Goal: Find specific page/section: Find specific page/section

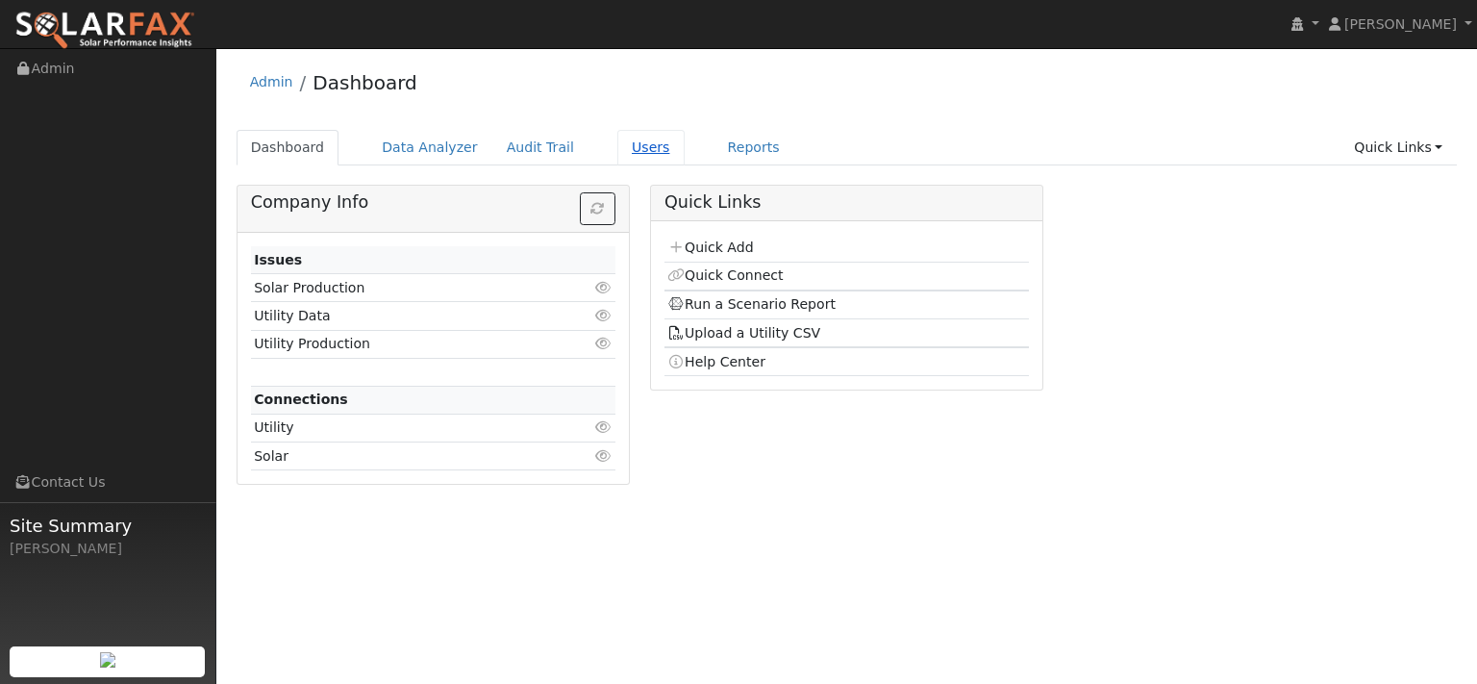
click at [685, 163] on link "Users" at bounding box center [650, 148] width 67 height 36
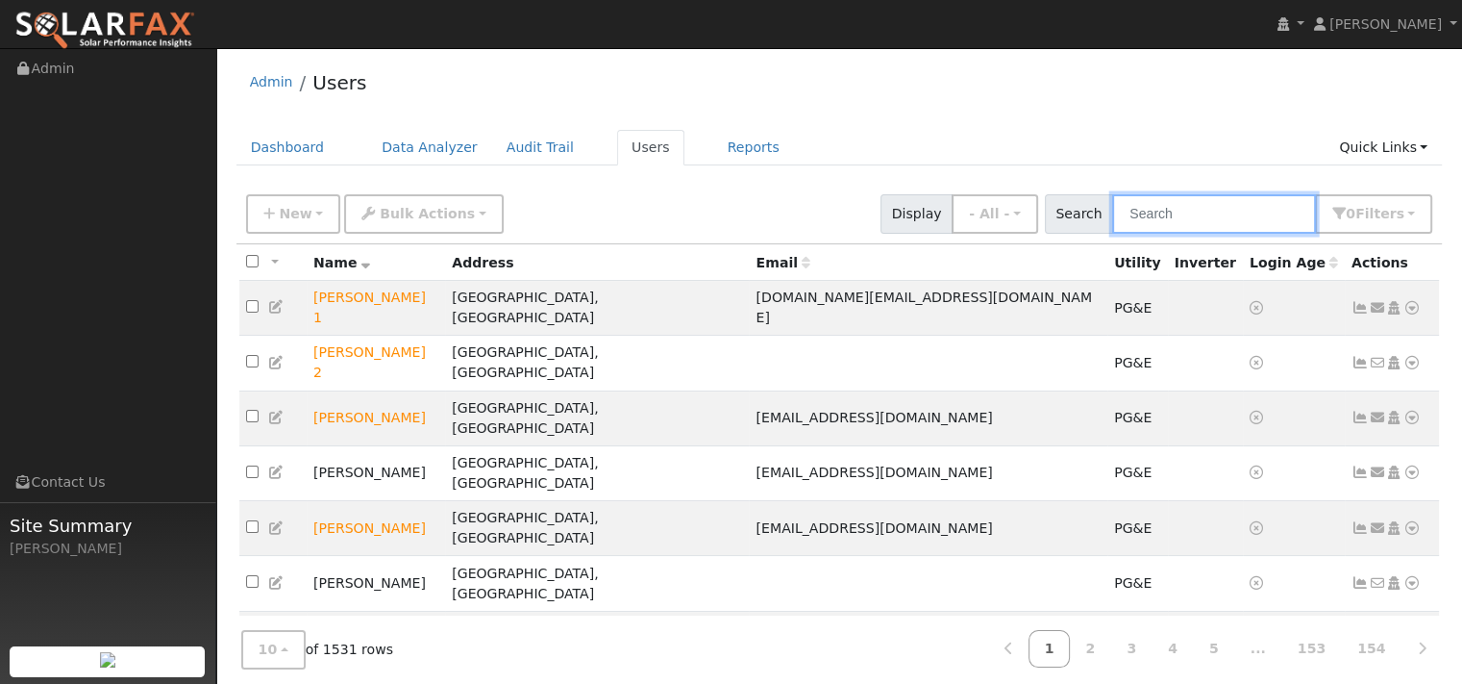
click at [1188, 234] on input "text" at bounding box center [1214, 213] width 204 height 39
paste input "Erqin"
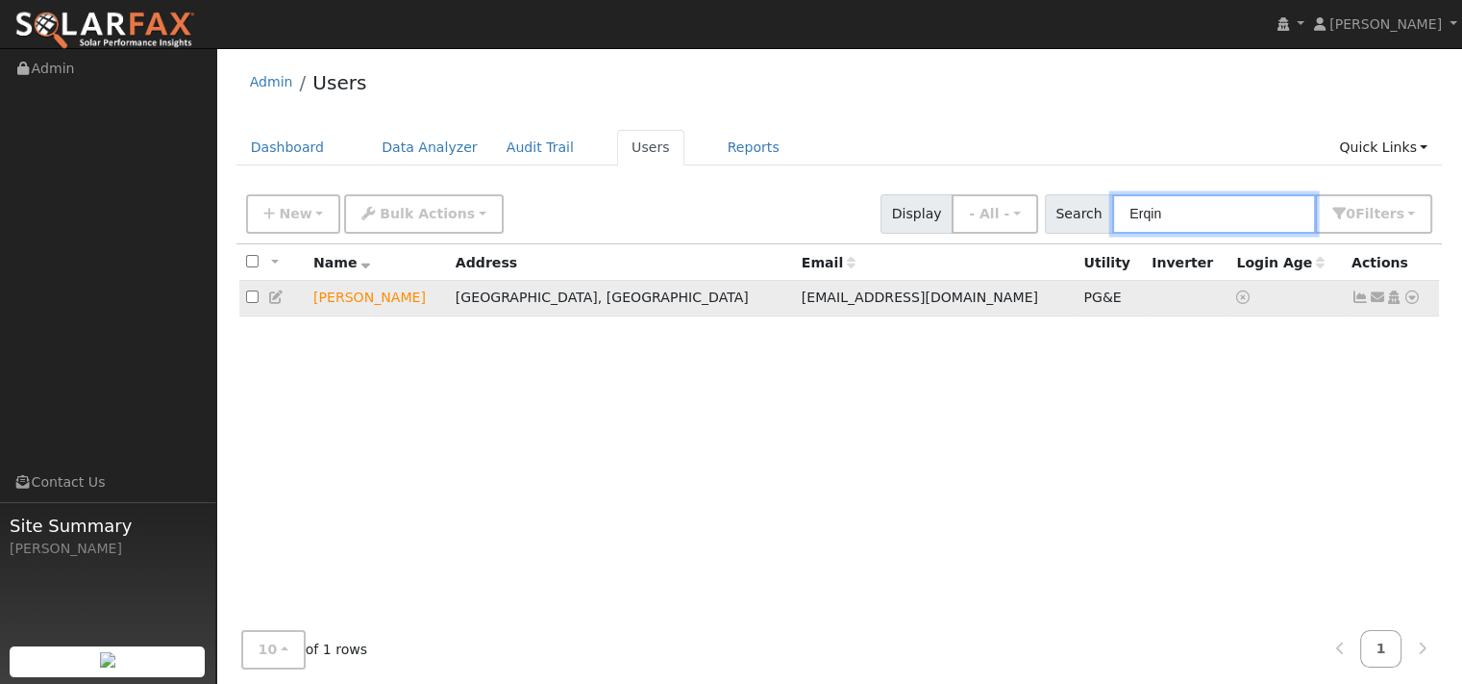
type input "Erqin"
click at [1404, 304] on icon at bounding box center [1412, 296] width 17 height 13
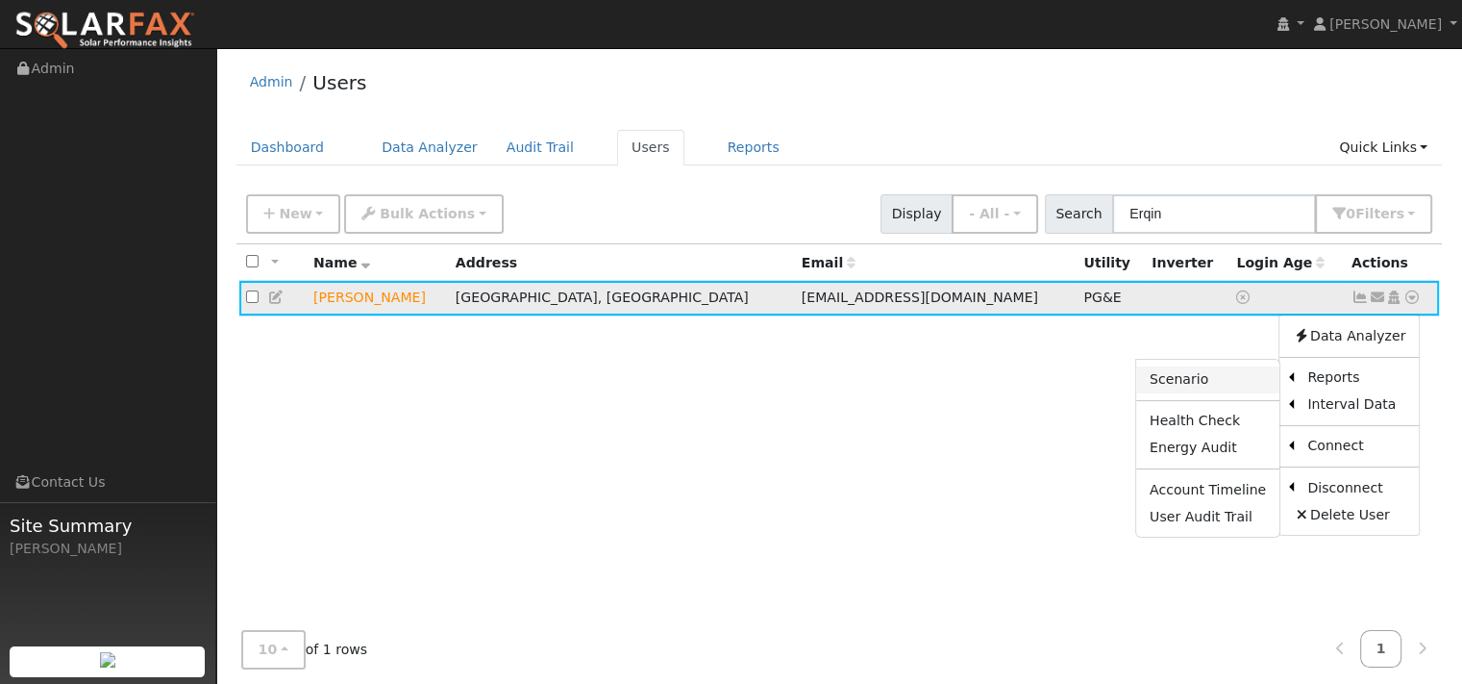
click at [1136, 393] on link "Scenario" at bounding box center [1207, 379] width 143 height 27
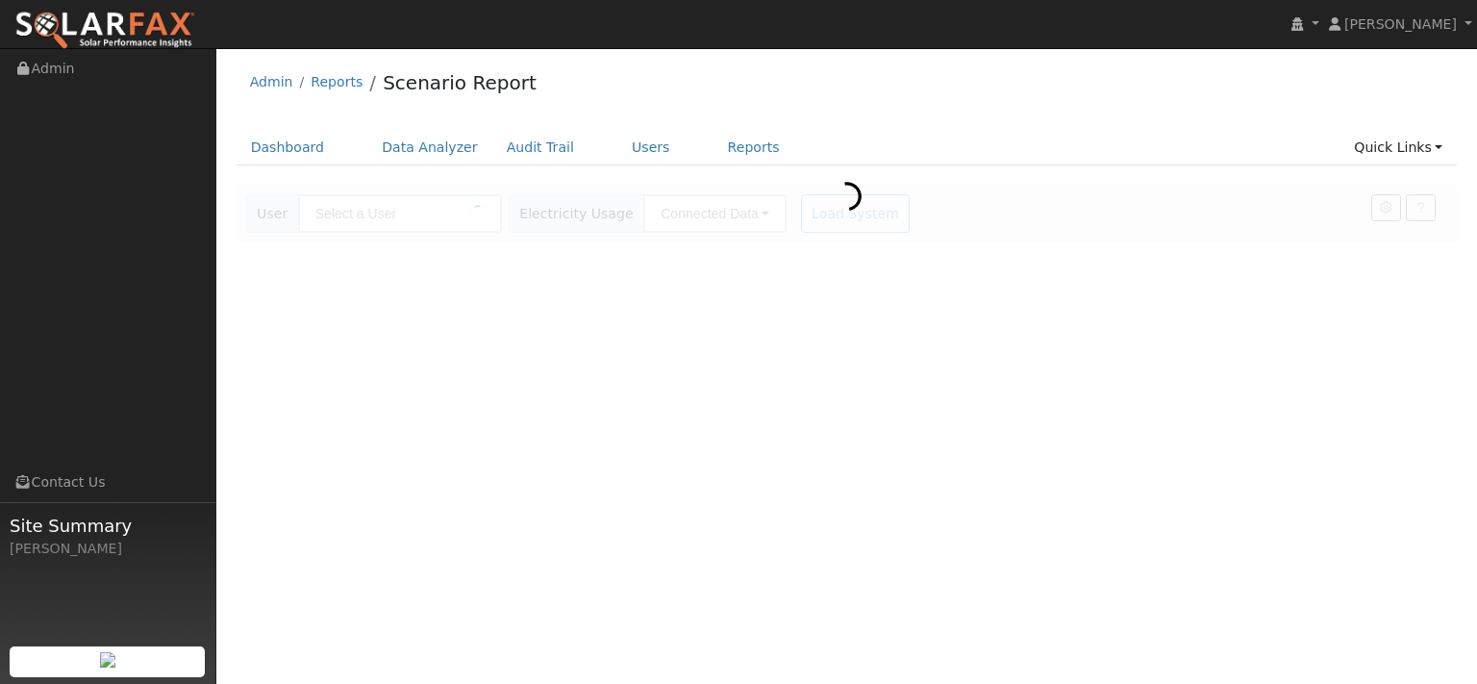
type input "[PERSON_NAME]"
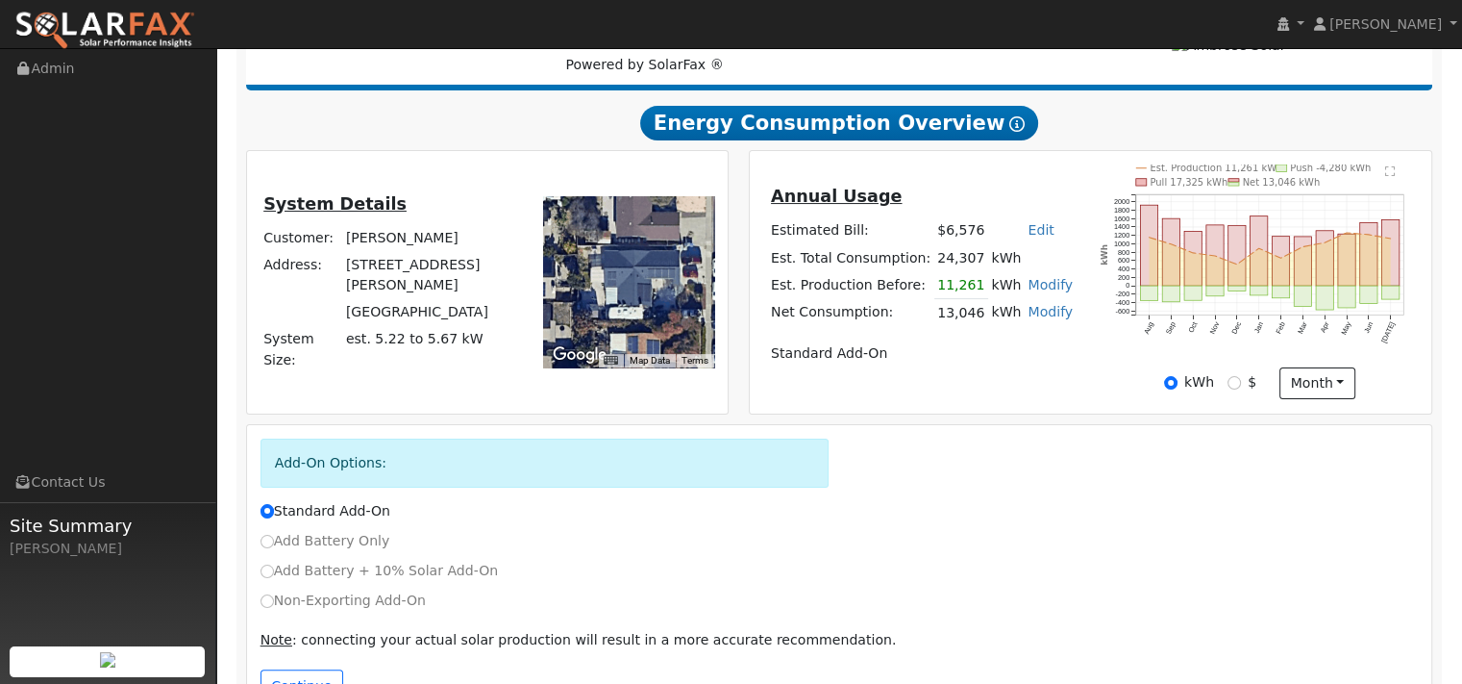
scroll to position [385, 0]
